Goal: Task Accomplishment & Management: Complete application form

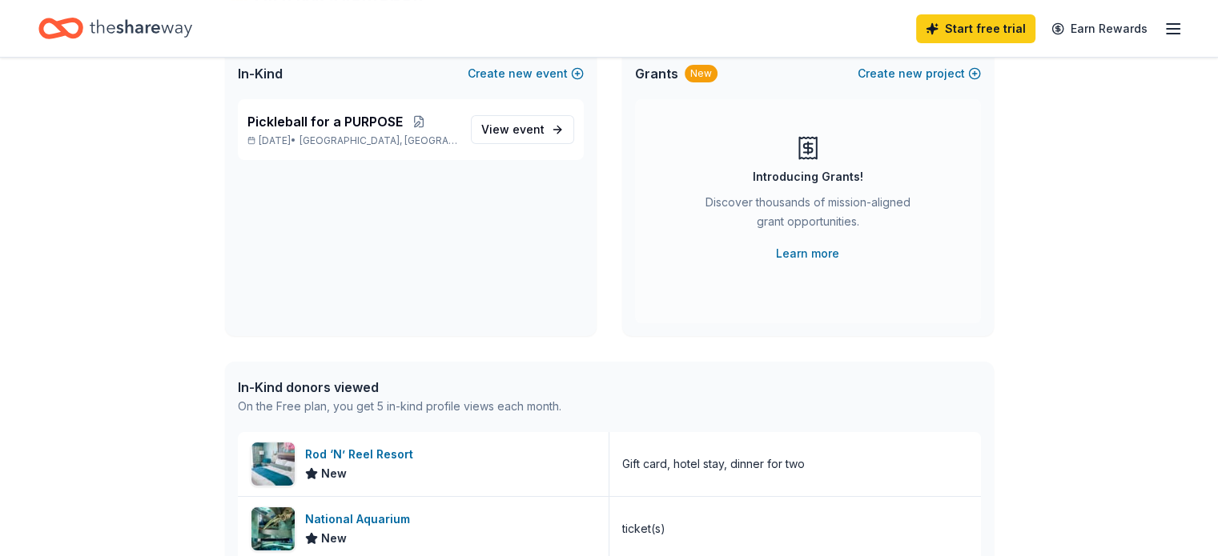
scroll to position [160, 0]
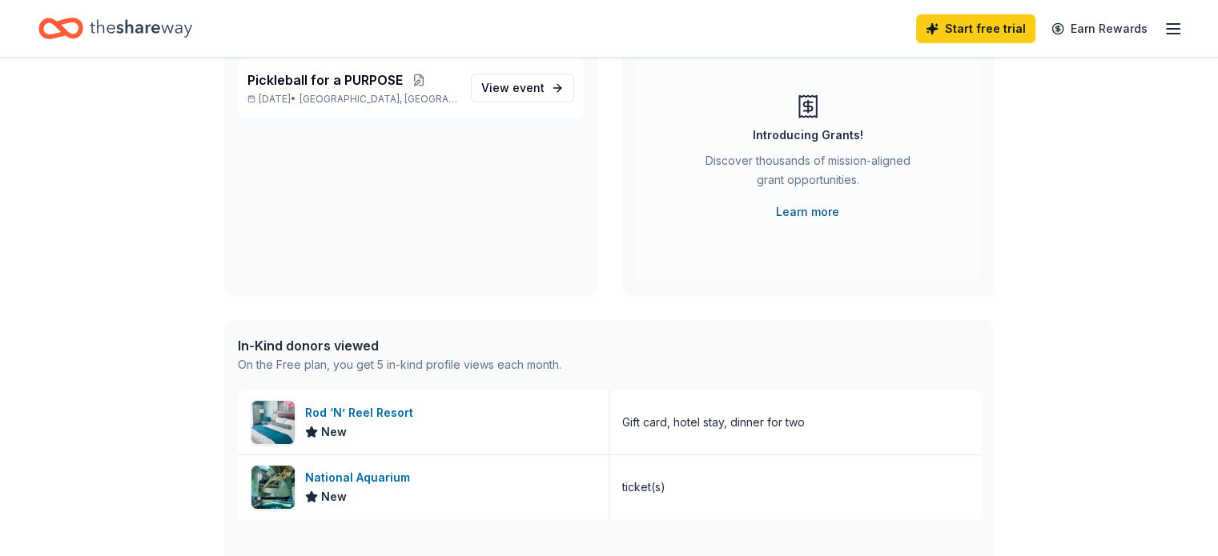
click at [813, 210] on link "Learn more" at bounding box center [807, 212] width 63 height 19
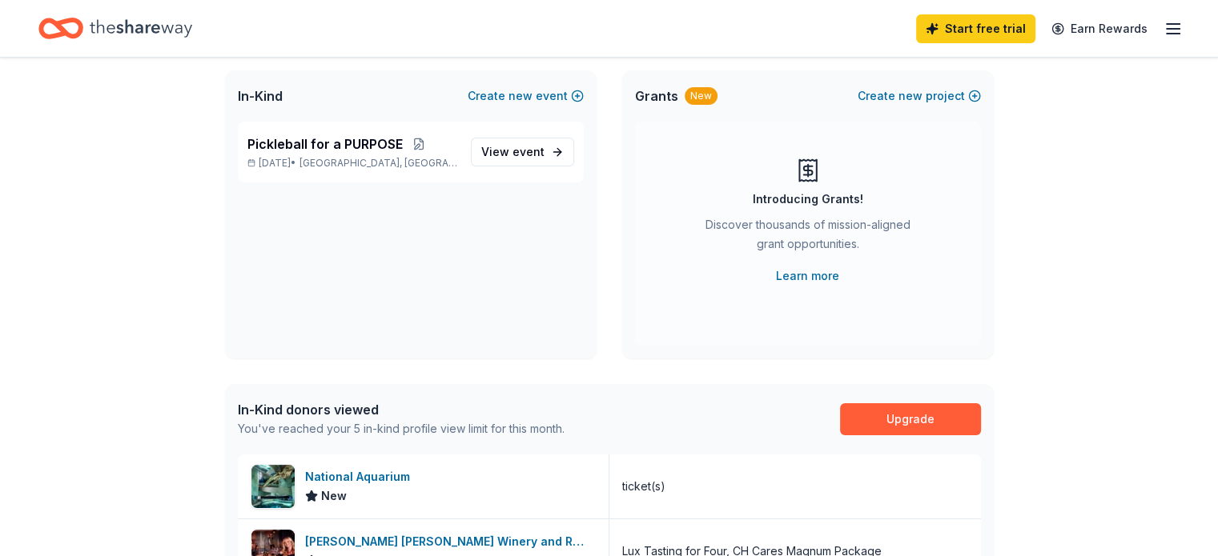
scroll to position [0, 0]
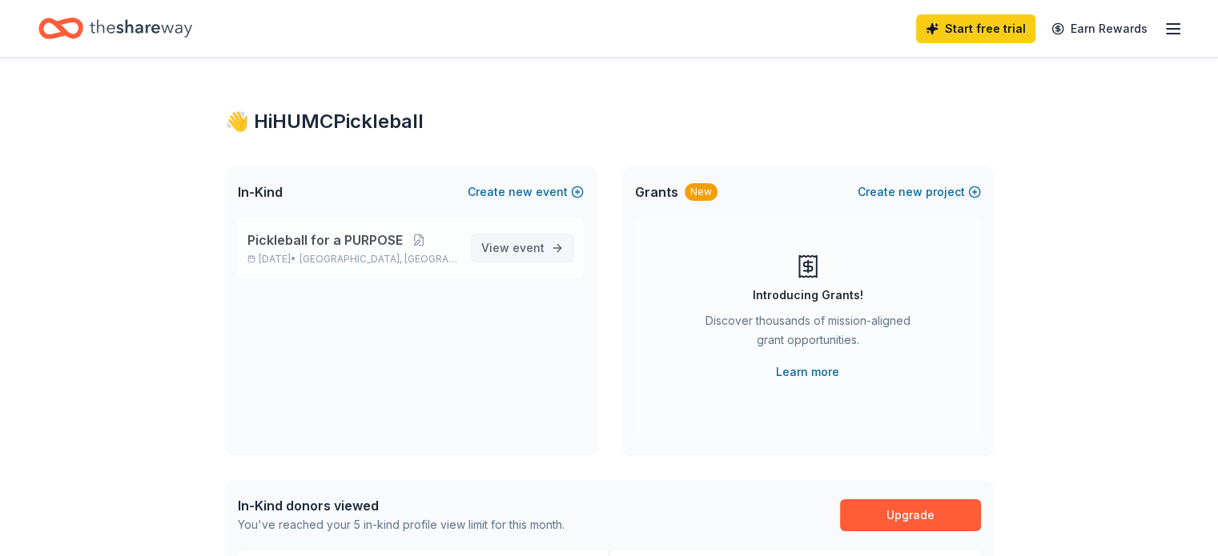
click at [507, 250] on span "View event" at bounding box center [512, 248] width 63 height 19
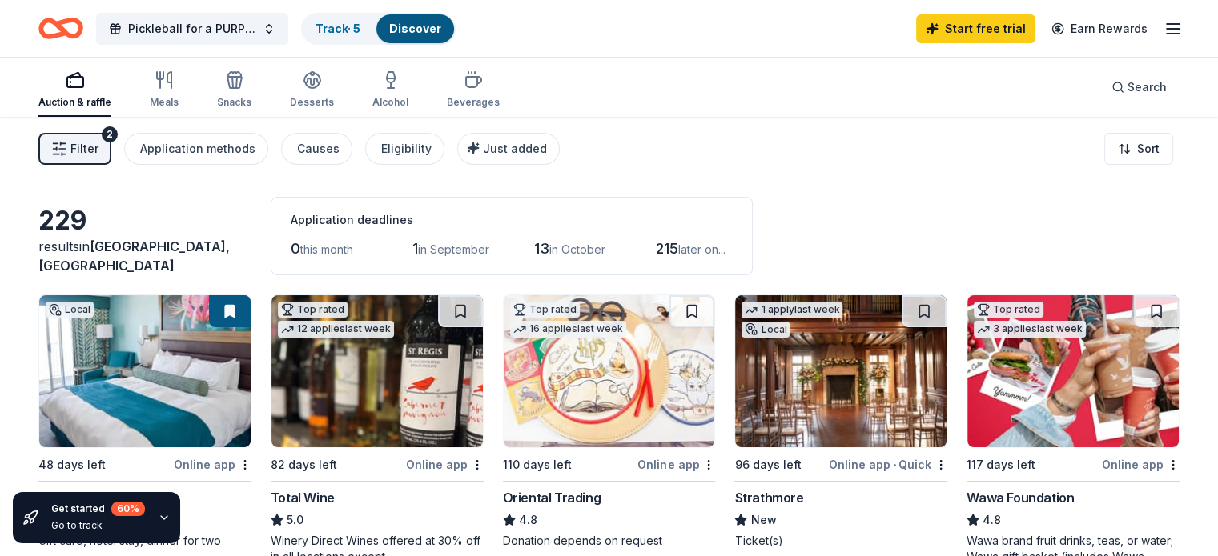
click at [1055, 353] on img at bounding box center [1072, 371] width 211 height 152
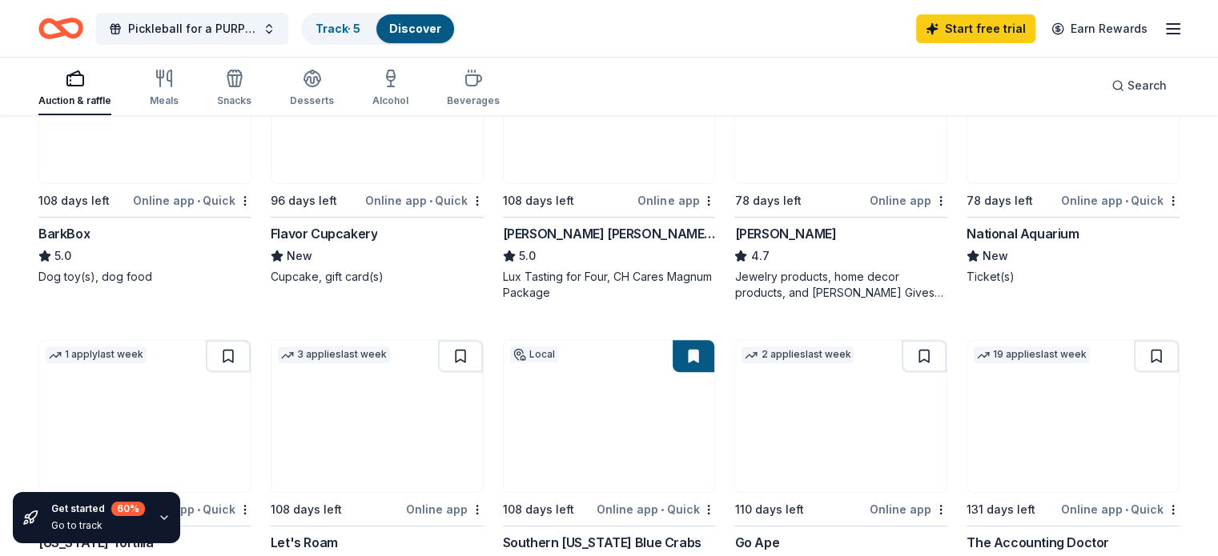
scroll to position [480, 0]
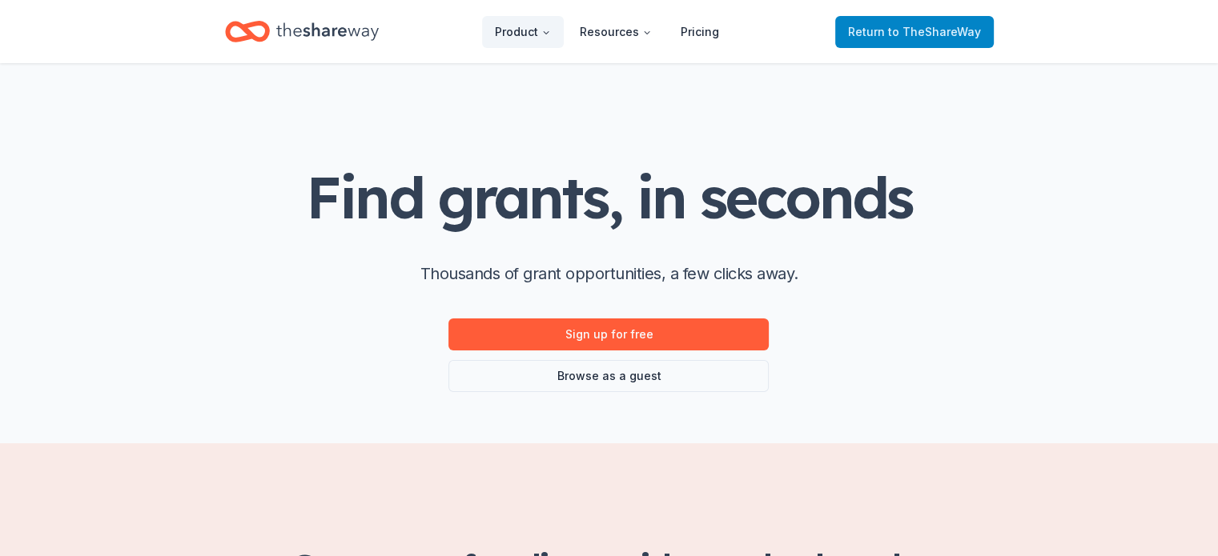
click at [909, 38] on span "to TheShareWay" at bounding box center [934, 32] width 93 height 14
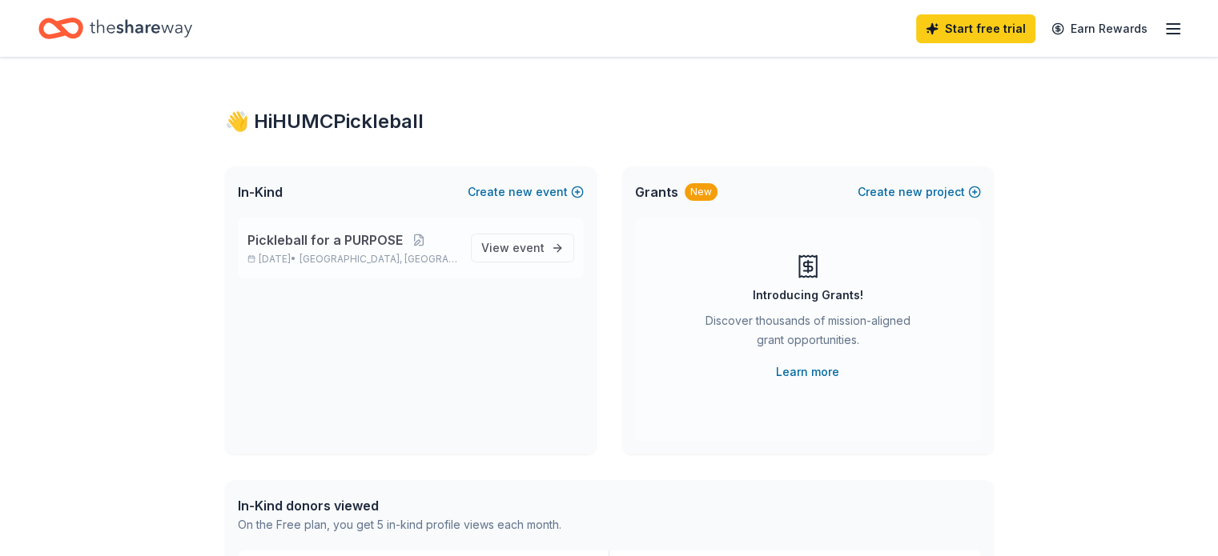
click at [378, 240] on span "Pickleball for a PURPOSE" at bounding box center [324, 240] width 155 height 19
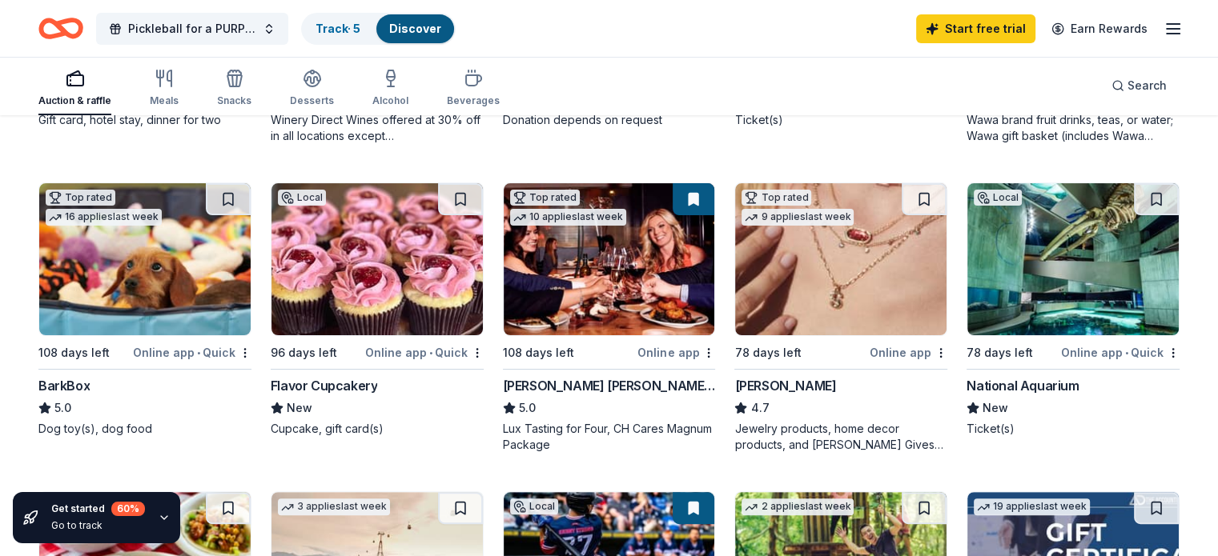
scroll to position [400, 0]
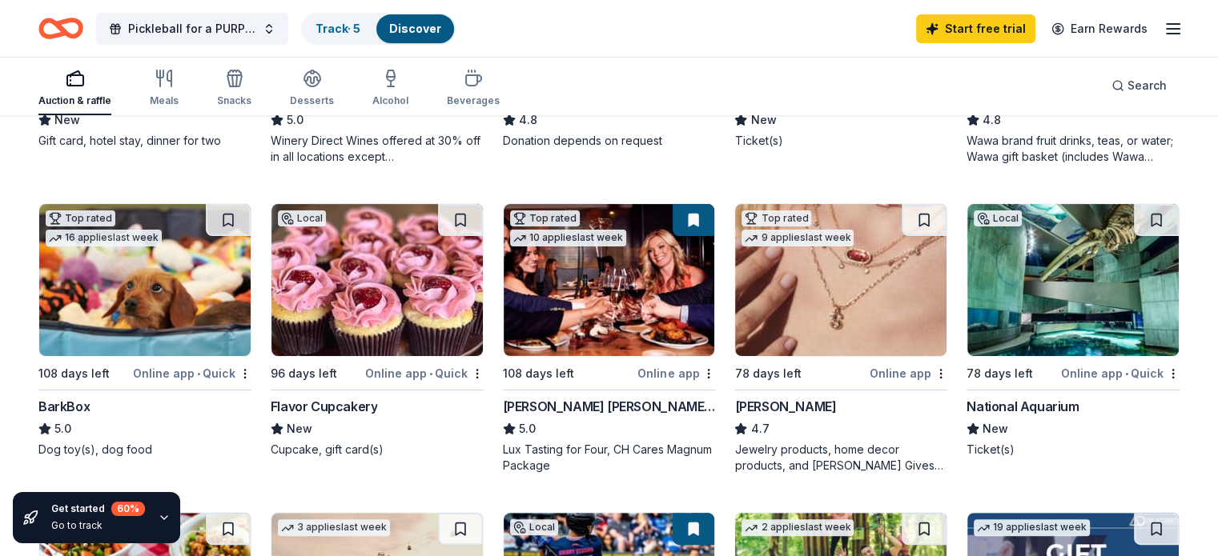
click at [192, 376] on div "Online app • Quick" at bounding box center [192, 373] width 118 height 20
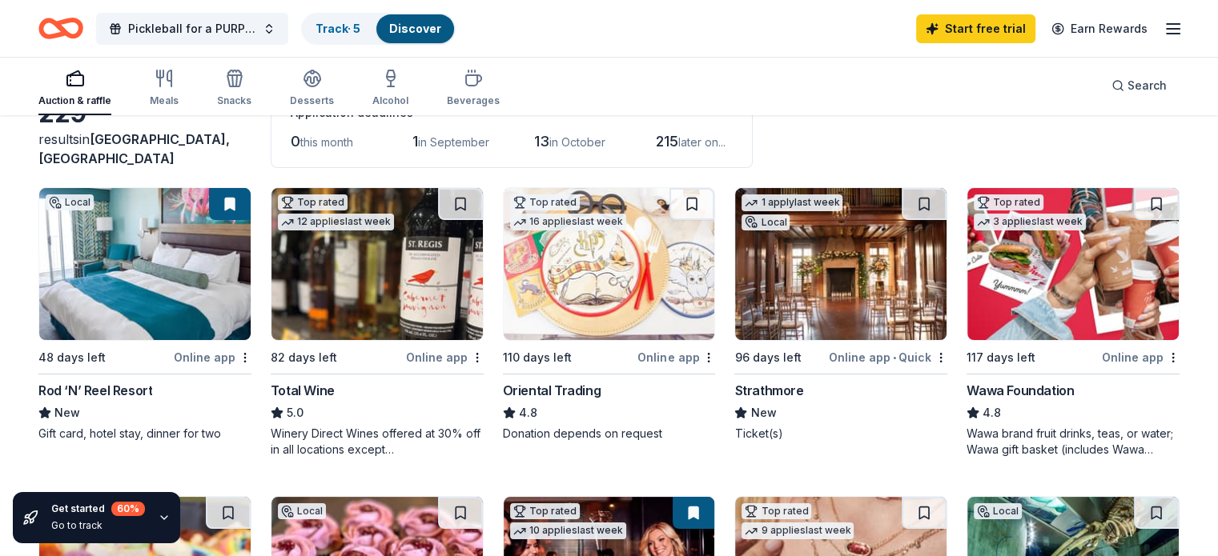
scroll to position [80, 0]
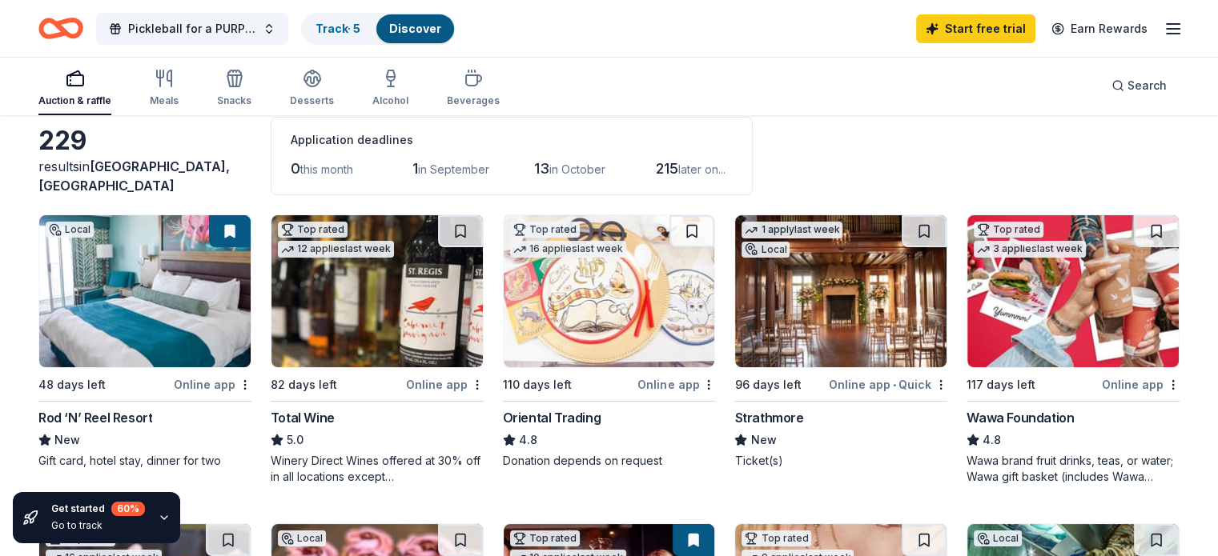
click at [1115, 384] on div "Online app" at bounding box center [1141, 385] width 78 height 20
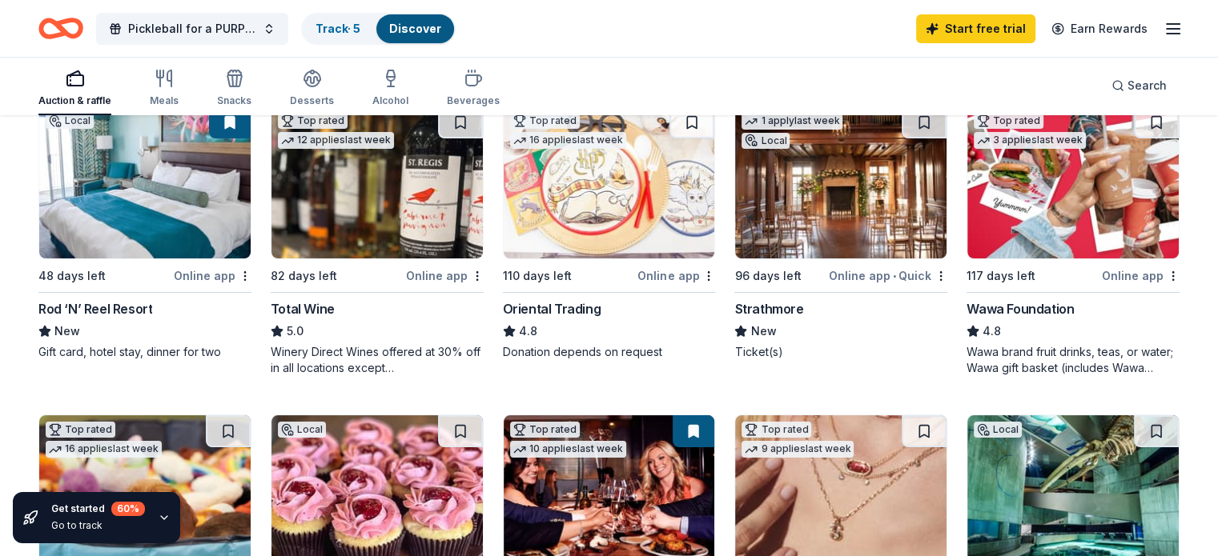
scroll to position [400, 0]
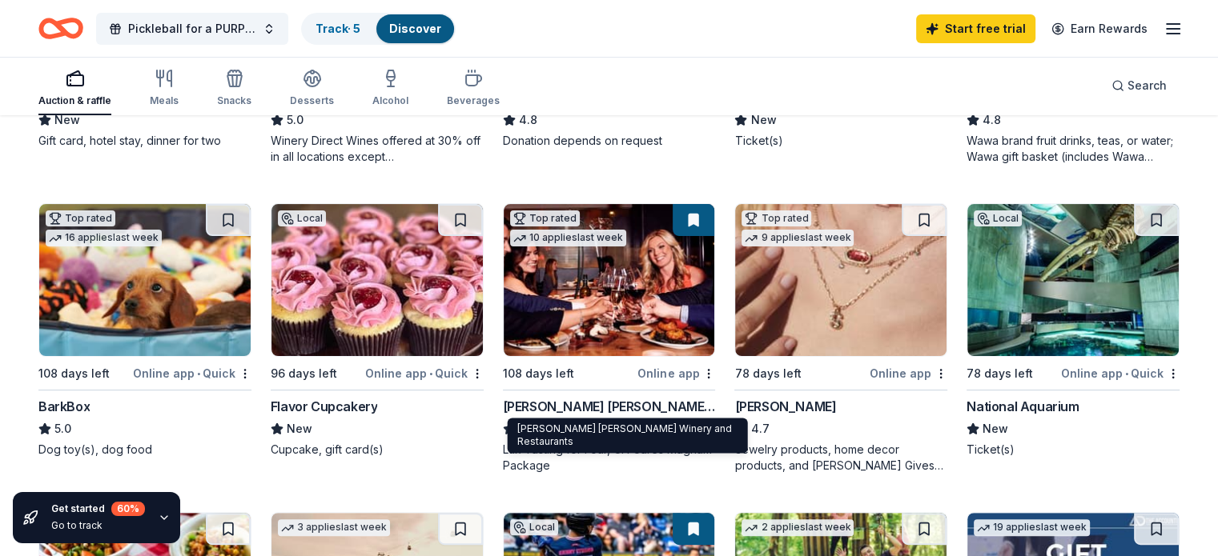
click at [529, 405] on div "[PERSON_NAME] [PERSON_NAME] Winery and Restaurants" at bounding box center [609, 406] width 213 height 19
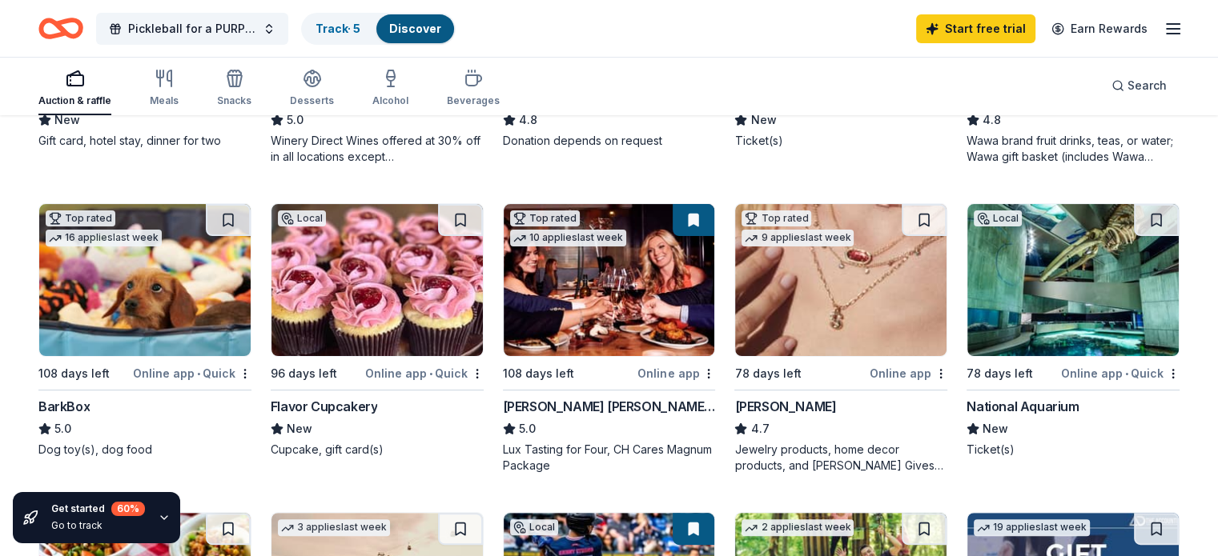
click at [1006, 403] on div "National Aquarium" at bounding box center [1022, 406] width 112 height 19
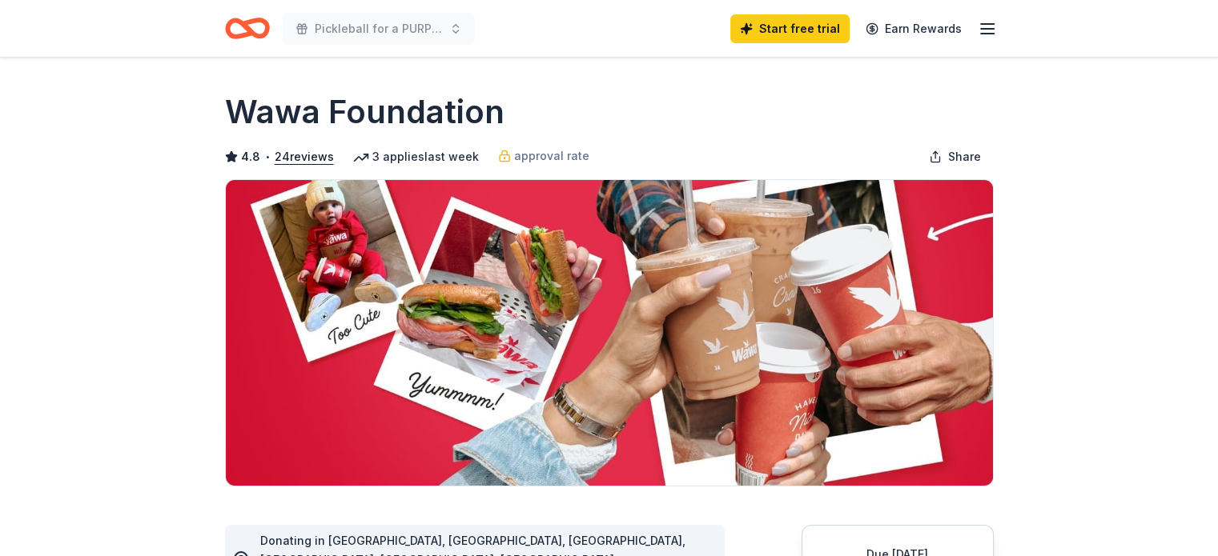
click at [658, 256] on img at bounding box center [609, 333] width 767 height 306
click at [304, 159] on button "24 reviews" at bounding box center [304, 156] width 59 height 19
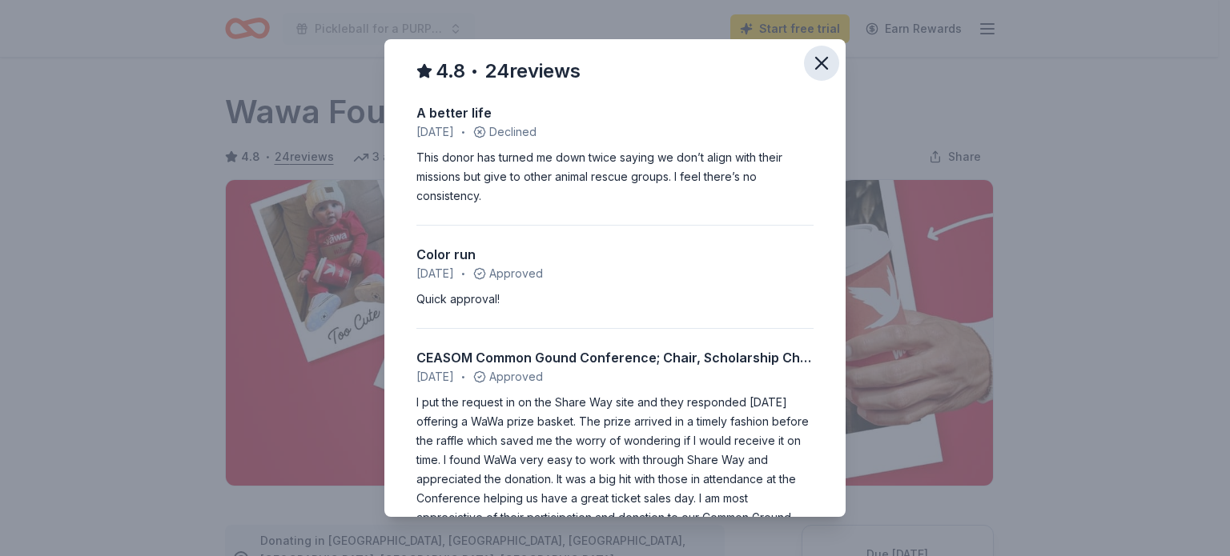
click at [813, 55] on icon "button" at bounding box center [821, 63] width 22 height 22
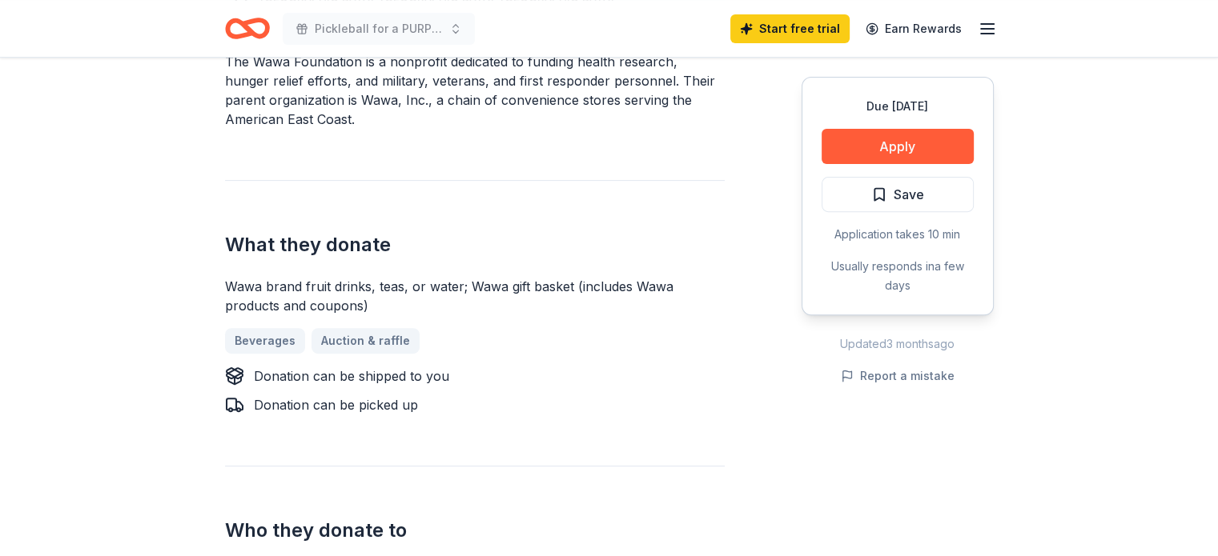
scroll to position [560, 0]
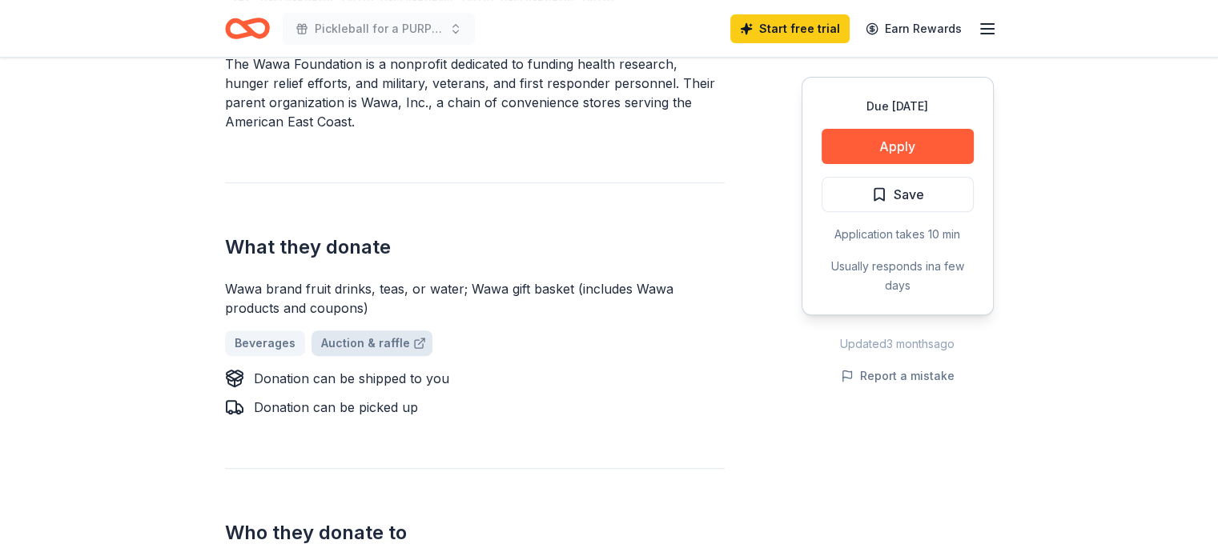
click at [367, 331] on link "Auction & raffle" at bounding box center [371, 344] width 121 height 26
click at [878, 145] on button "Apply" at bounding box center [897, 146] width 152 height 35
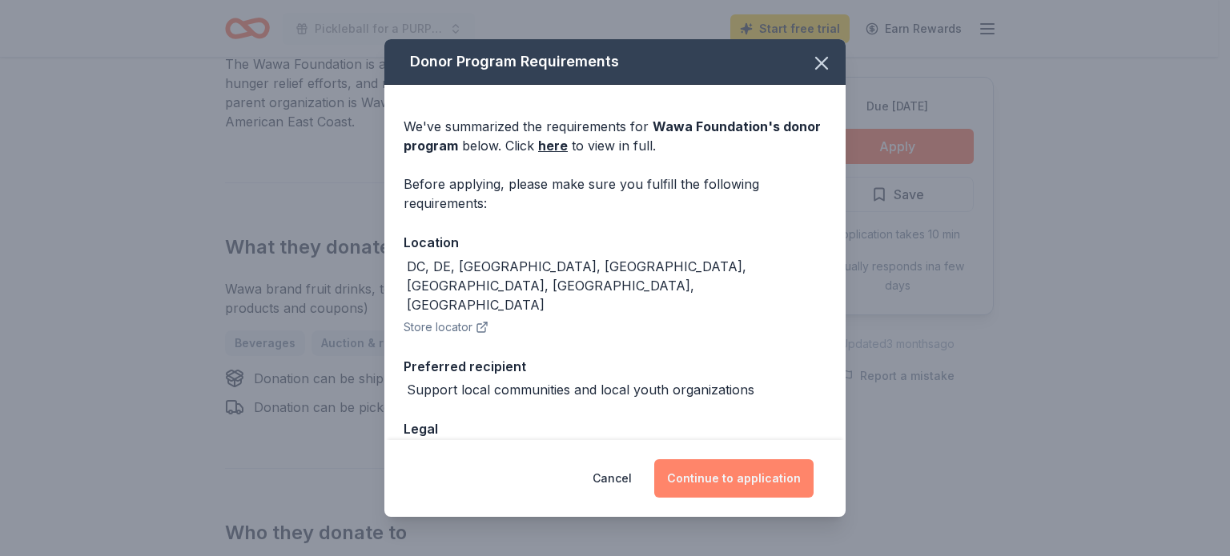
click at [743, 478] on button "Continue to application" at bounding box center [733, 479] width 159 height 38
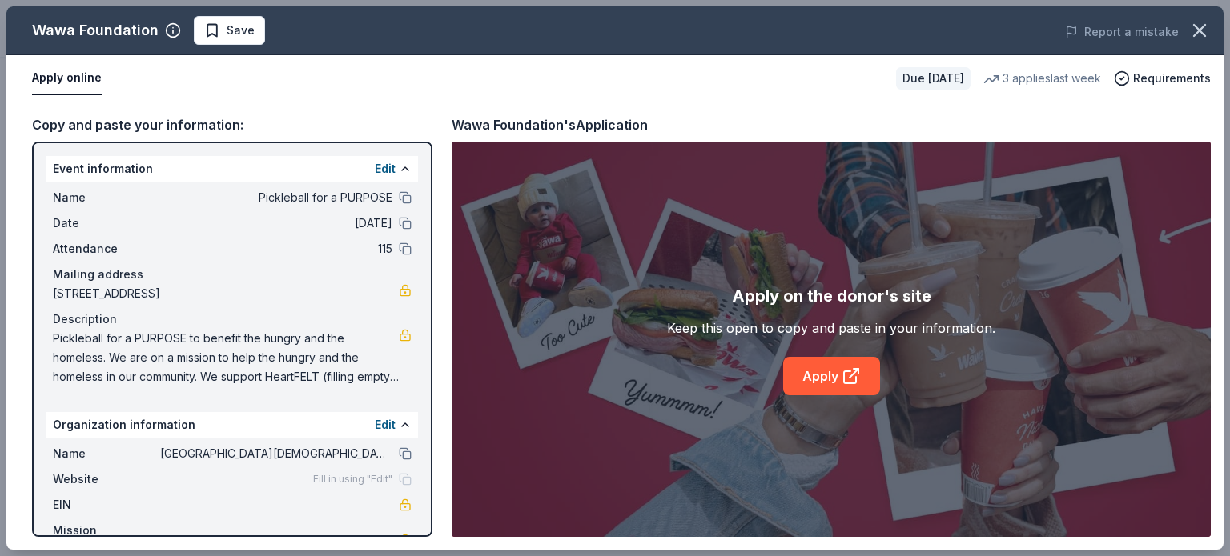
scroll to position [42, 0]
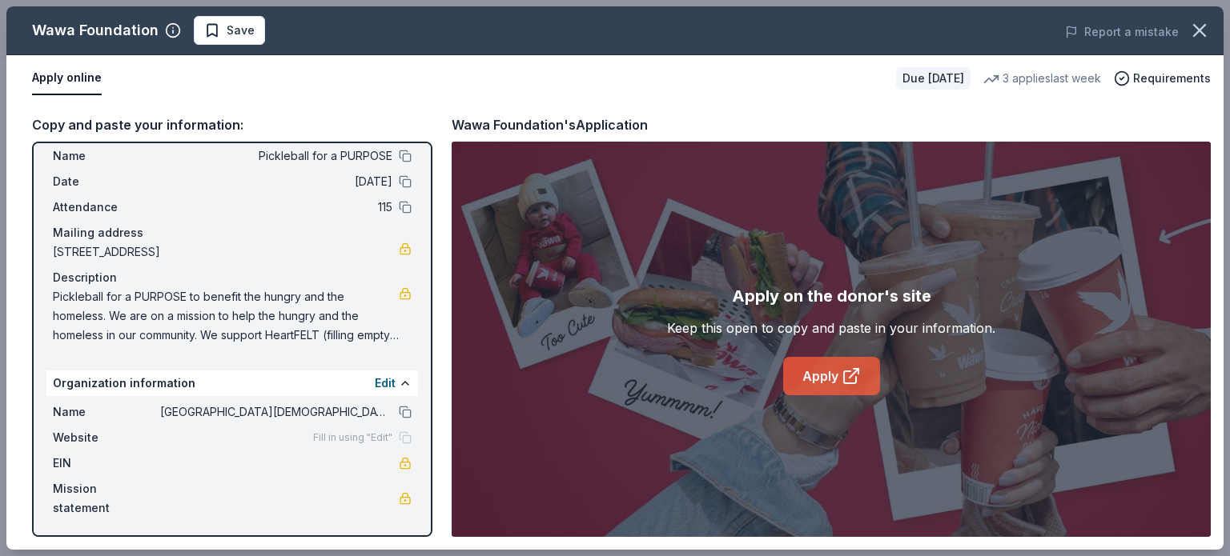
click at [817, 384] on link "Apply" at bounding box center [831, 376] width 97 height 38
click at [799, 380] on link "Apply" at bounding box center [831, 376] width 97 height 38
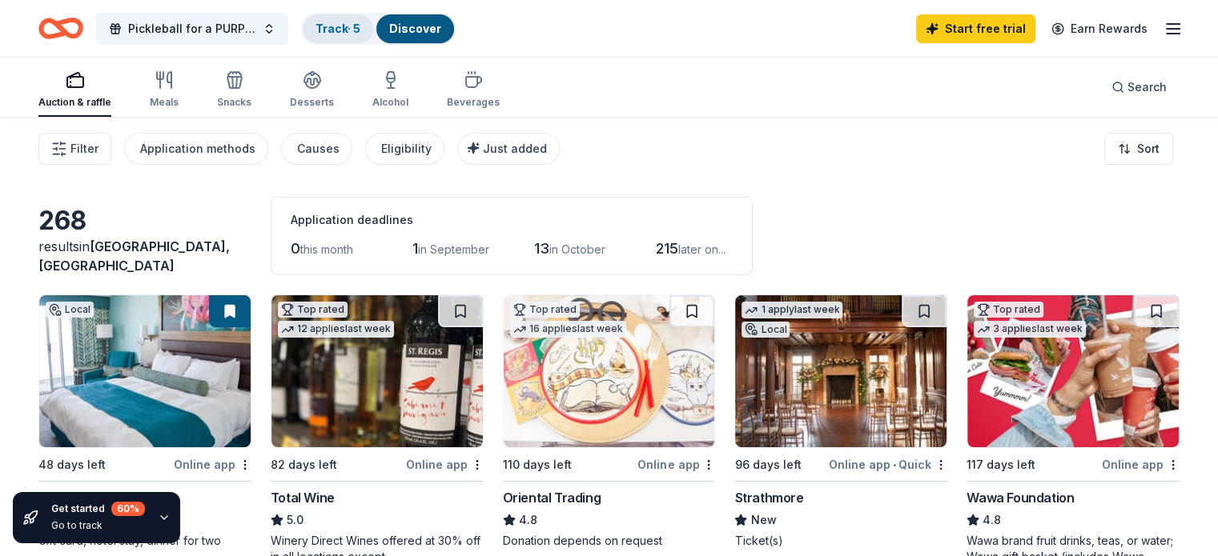
click at [351, 28] on link "Track · 5" at bounding box center [337, 29] width 45 height 14
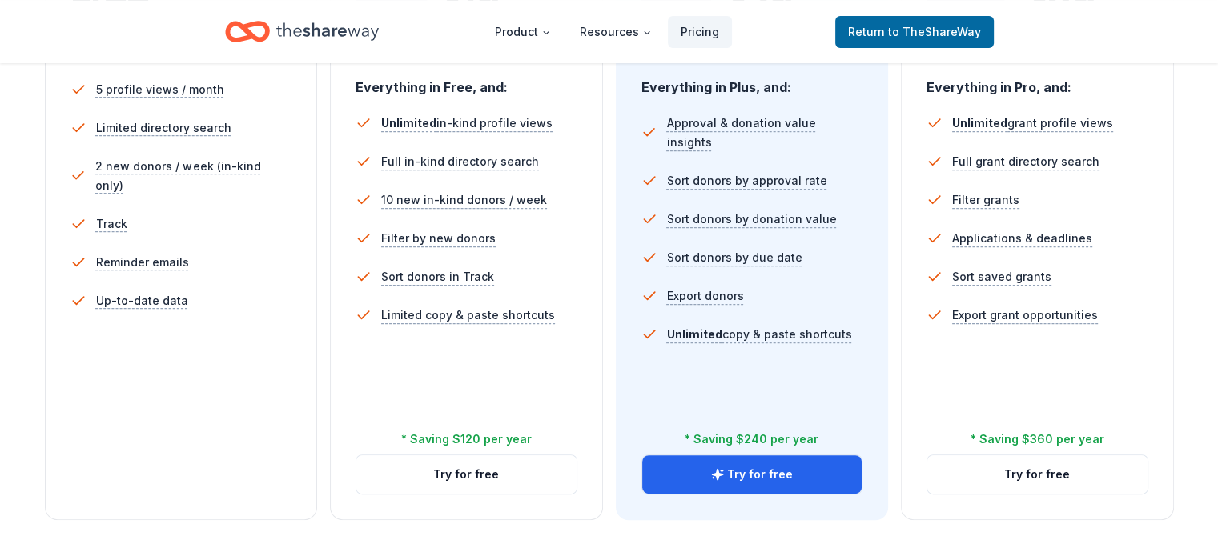
scroll to position [480, 0]
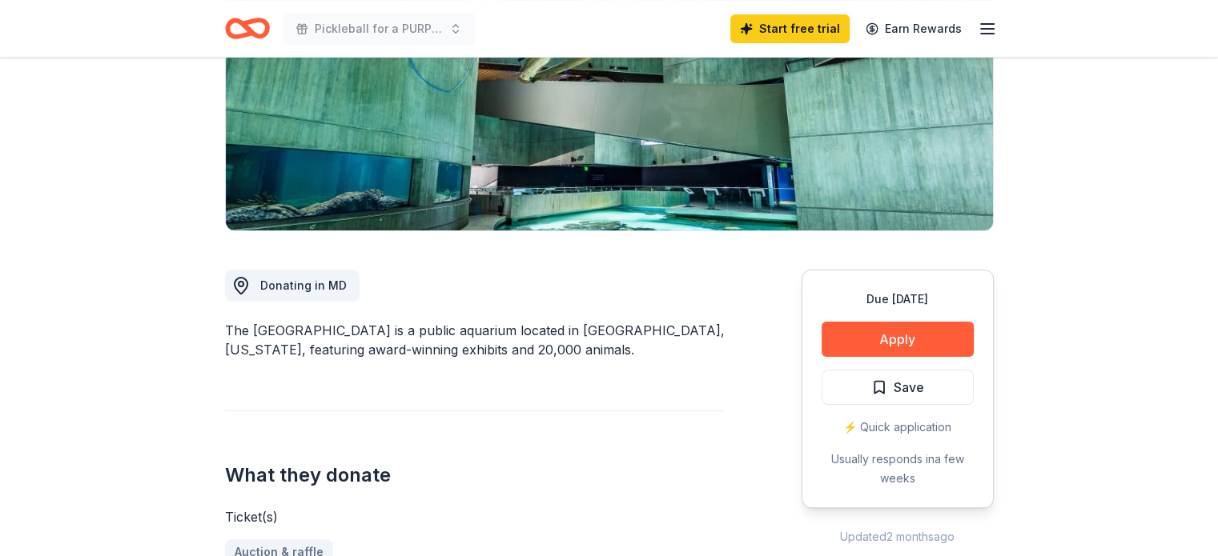
scroll to position [160, 0]
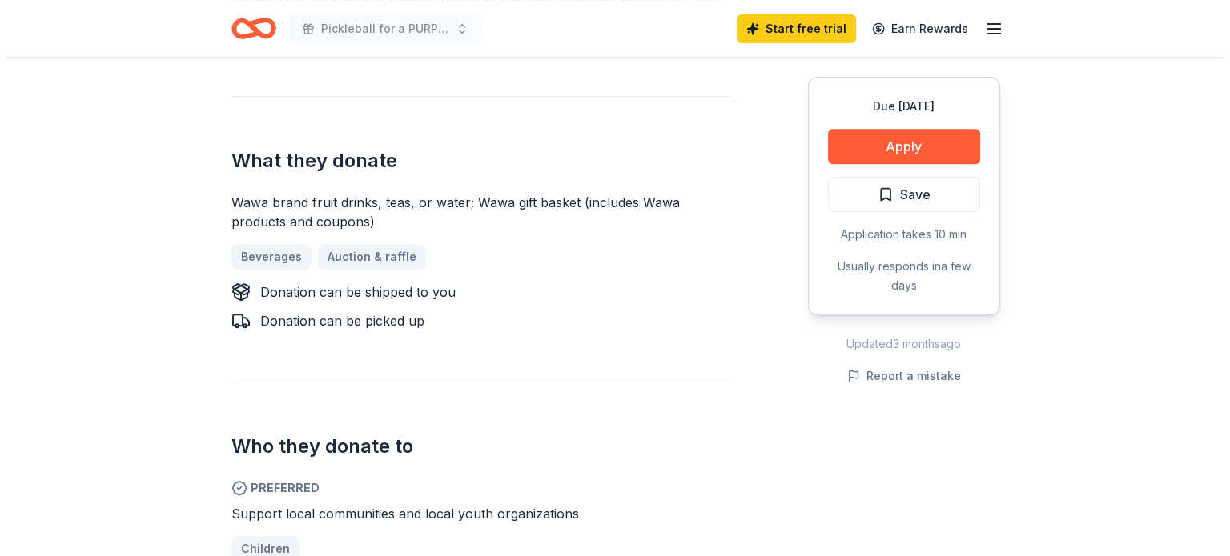
scroll to position [641, 0]
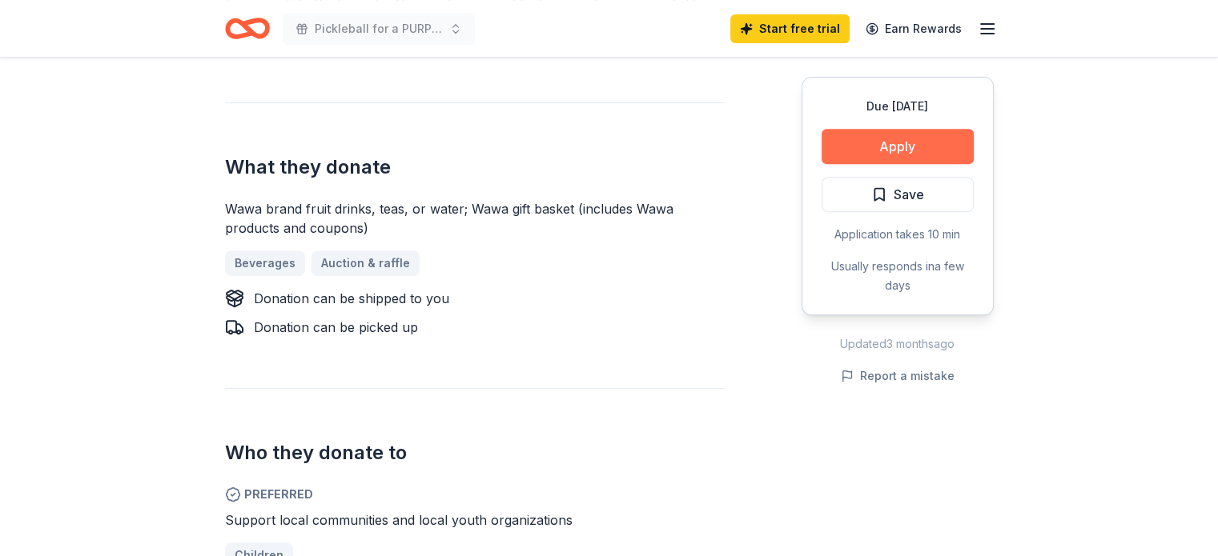
click at [900, 148] on button "Apply" at bounding box center [897, 146] width 152 height 35
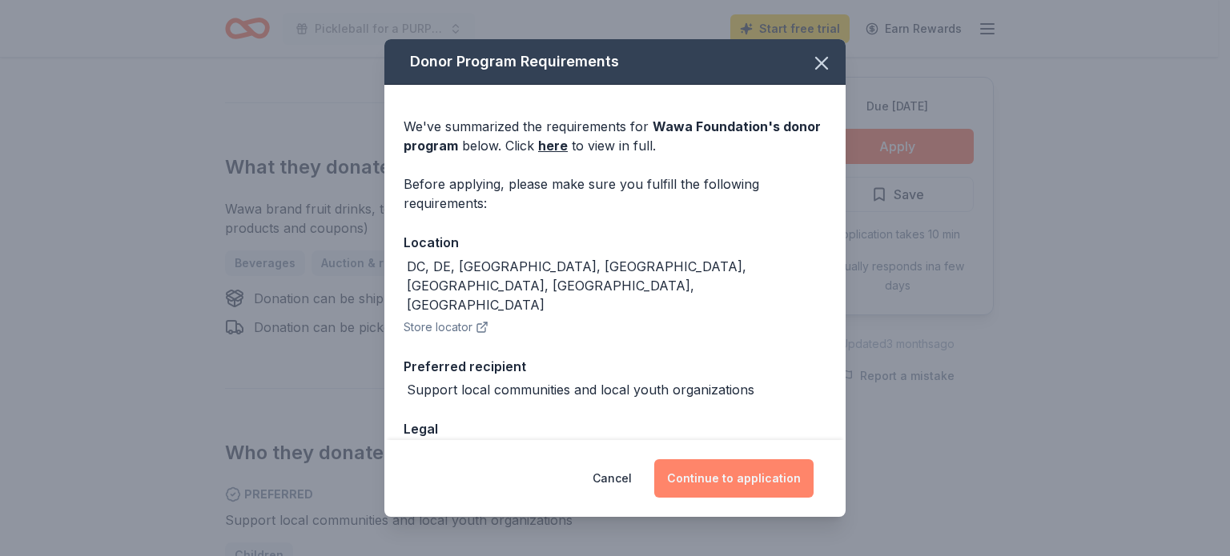
click at [765, 475] on button "Continue to application" at bounding box center [733, 479] width 159 height 38
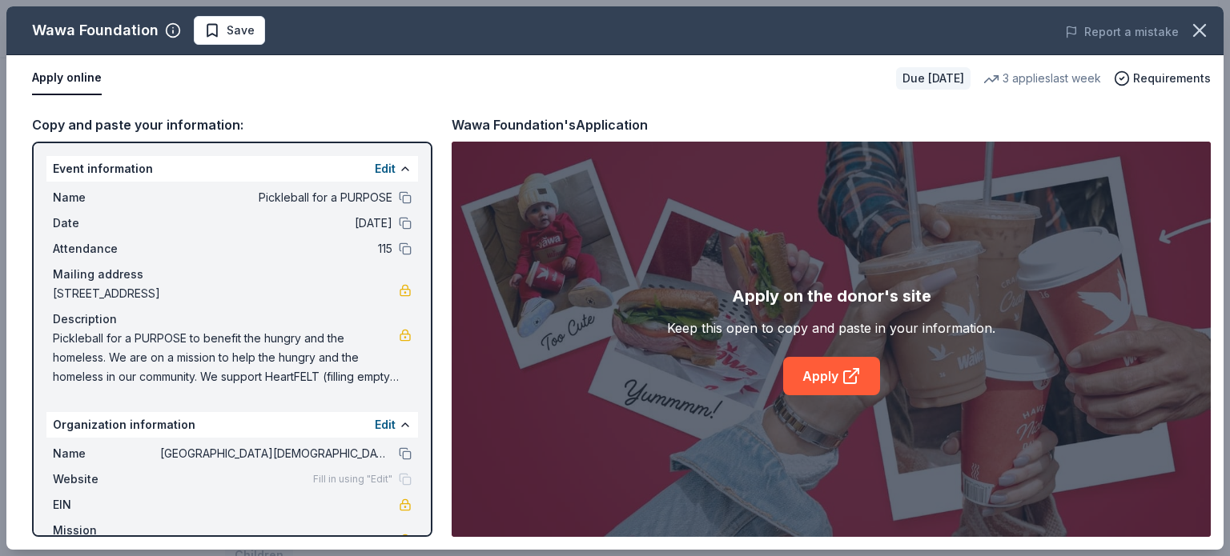
scroll to position [42, 0]
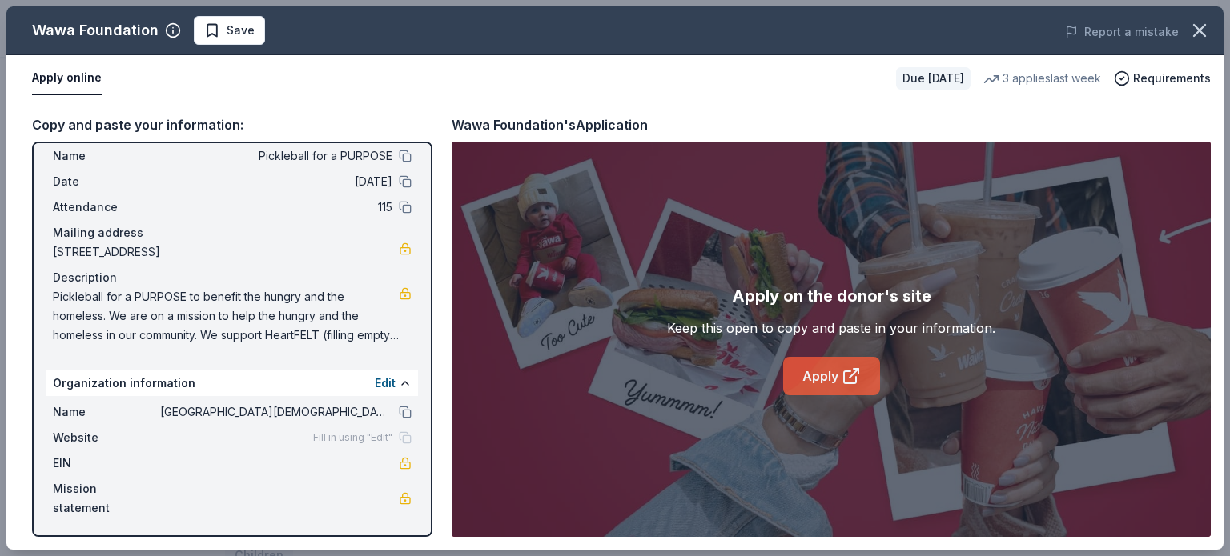
click at [826, 377] on link "Apply" at bounding box center [831, 376] width 97 height 38
